Goal: Task Accomplishment & Management: Manage account settings

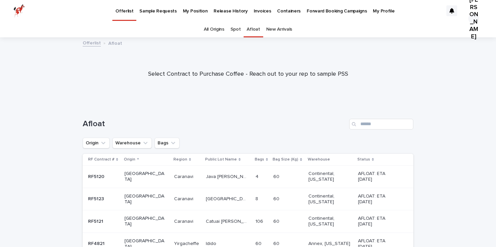
click at [170, 10] on p "Sample Requests" at bounding box center [157, 7] width 37 height 14
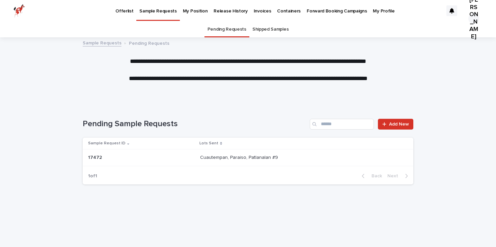
click at [267, 158] on p "Cuautempan, Paraiso, Patlanalan #9" at bounding box center [239, 157] width 79 height 7
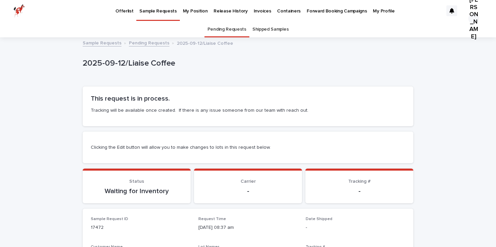
click at [273, 28] on link "Shipped Samples" at bounding box center [270, 30] width 36 height 16
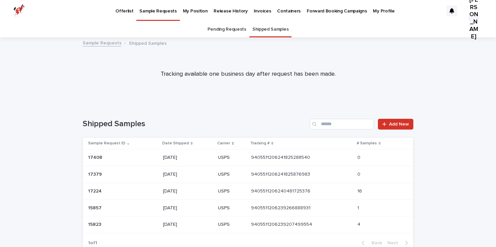
click at [222, 32] on link "Pending Requests" at bounding box center [226, 30] width 39 height 16
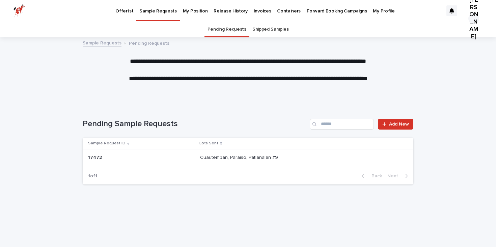
click at [136, 156] on p at bounding box center [130, 158] width 84 height 6
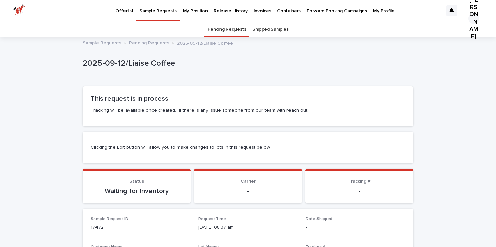
click at [471, 13] on div "[PERSON_NAME]" at bounding box center [473, 18] width 11 height 11
click at [453, 7] on div at bounding box center [248, 11] width 496 height 22
click at [372, 13] on p "My Profile" at bounding box center [383, 7] width 22 height 14
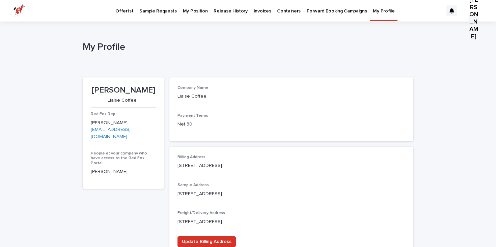
click at [129, 98] on p "Liaise Coffee" at bounding box center [122, 101] width 62 height 6
click at [129, 96] on div "[PERSON_NAME] Coffee" at bounding box center [123, 95] width 65 height 18
click at [130, 90] on p "[PERSON_NAME]" at bounding box center [123, 91] width 65 height 10
click at [130, 103] on p "Liaise Coffee" at bounding box center [122, 101] width 62 height 6
click at [192, 104] on div "Company Name Liaise Coffee" at bounding box center [212, 96] width 70 height 20
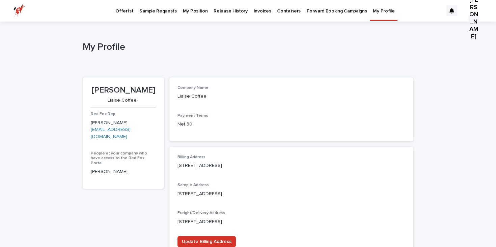
click at [196, 97] on p "Liaise Coffee" at bounding box center [212, 96] width 70 height 7
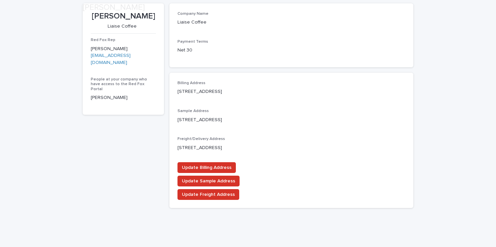
scroll to position [87, 0]
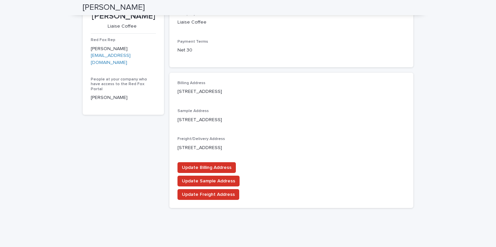
click at [288, 117] on p "[STREET_ADDRESS]" at bounding box center [291, 120] width 228 height 7
